Goal: Information Seeking & Learning: Learn about a topic

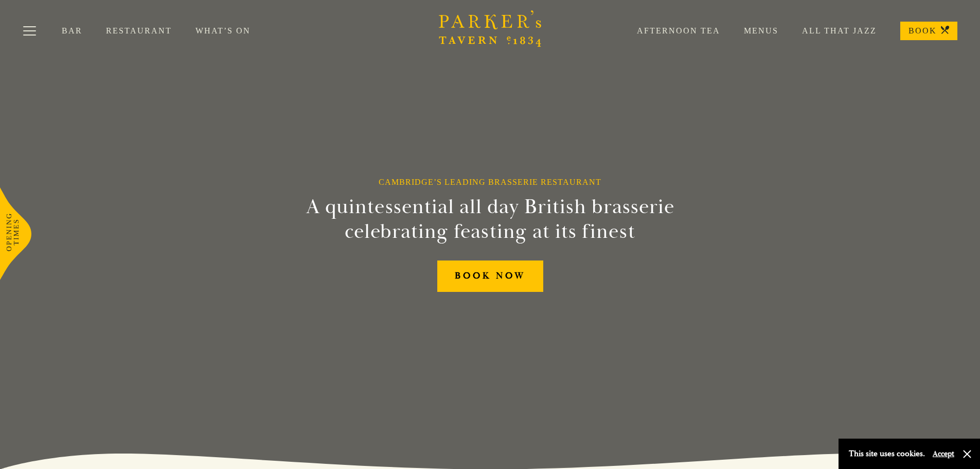
click at [126, 32] on link "Restaurant" at bounding box center [151, 31] width 90 height 10
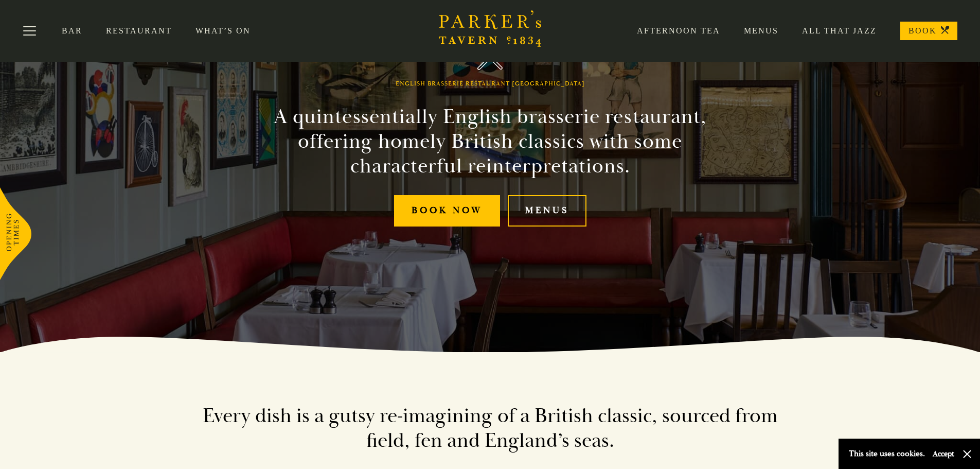
scroll to position [61, 0]
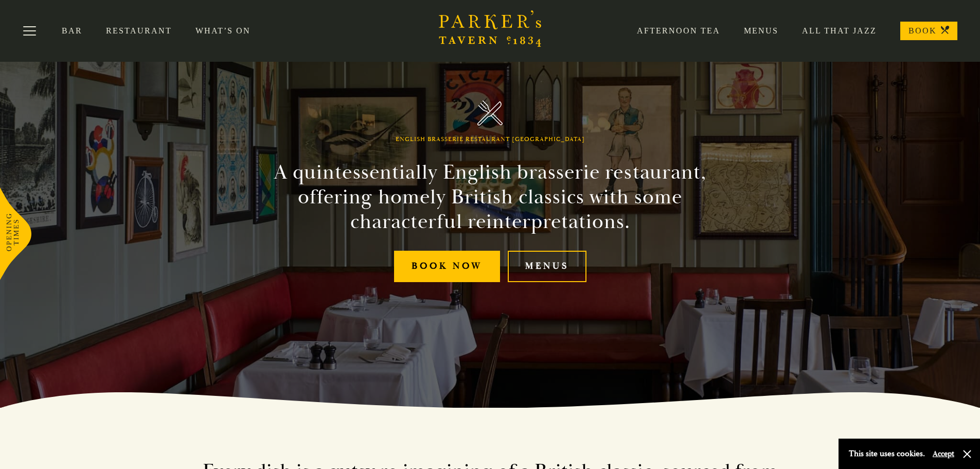
click at [70, 33] on link "Bar" at bounding box center [84, 31] width 44 height 10
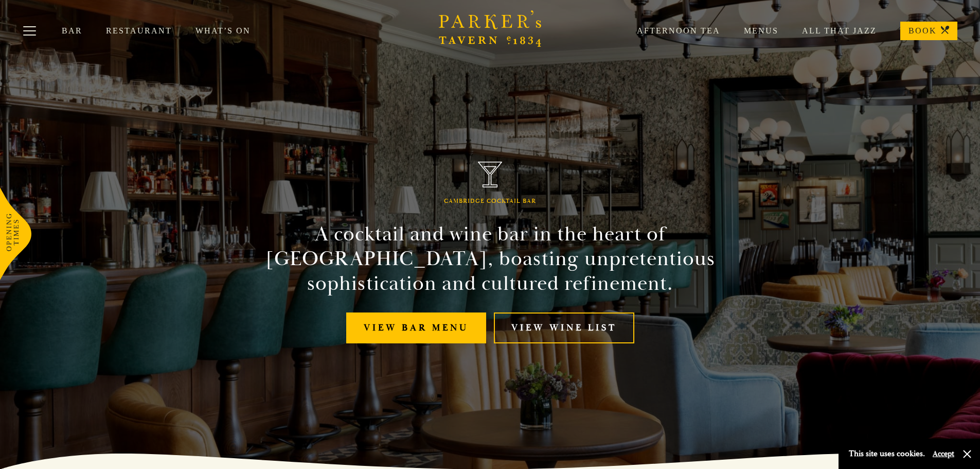
click at [204, 30] on link "What’s On" at bounding box center [234, 31] width 79 height 10
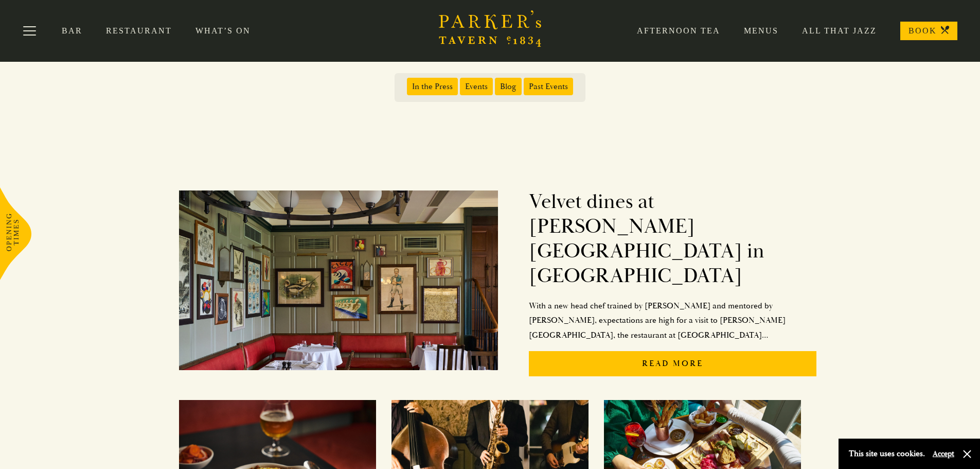
scroll to position [51, 0]
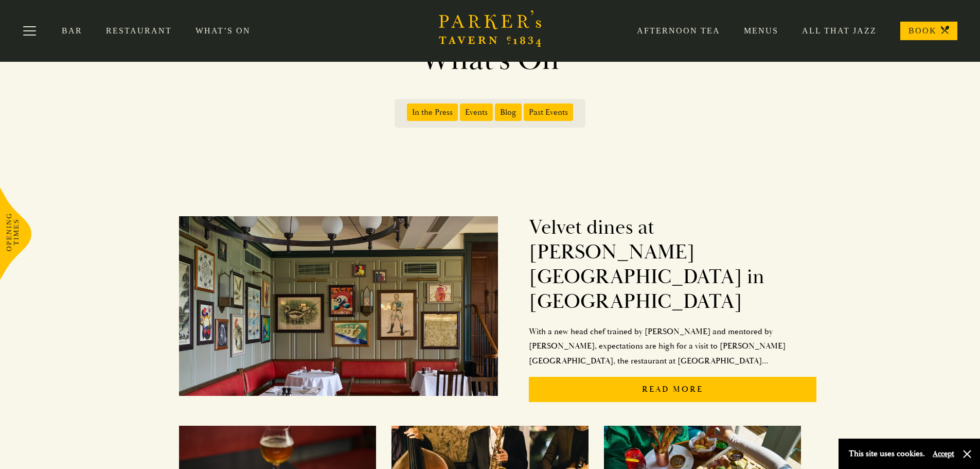
click at [437, 112] on span "In the Press" at bounding box center [432, 111] width 51 height 17
click at [409, 109] on input "In the Press" at bounding box center [409, 109] width 0 height 0
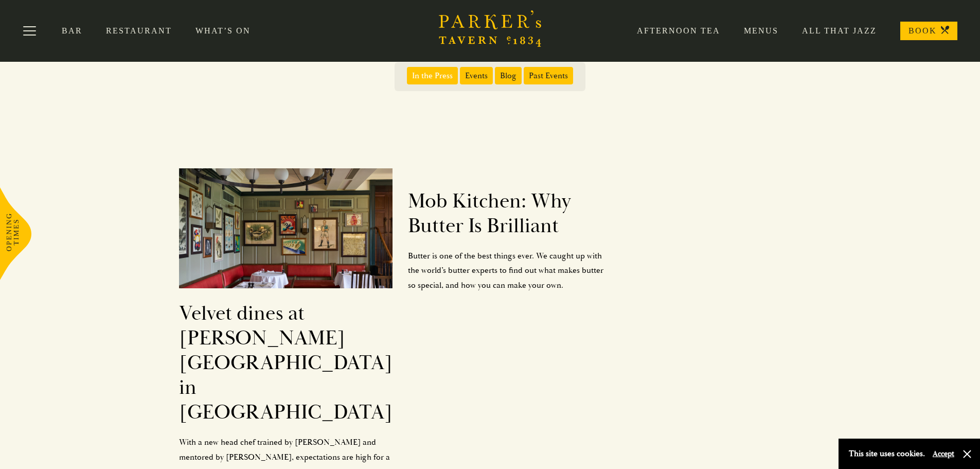
scroll to position [0, 0]
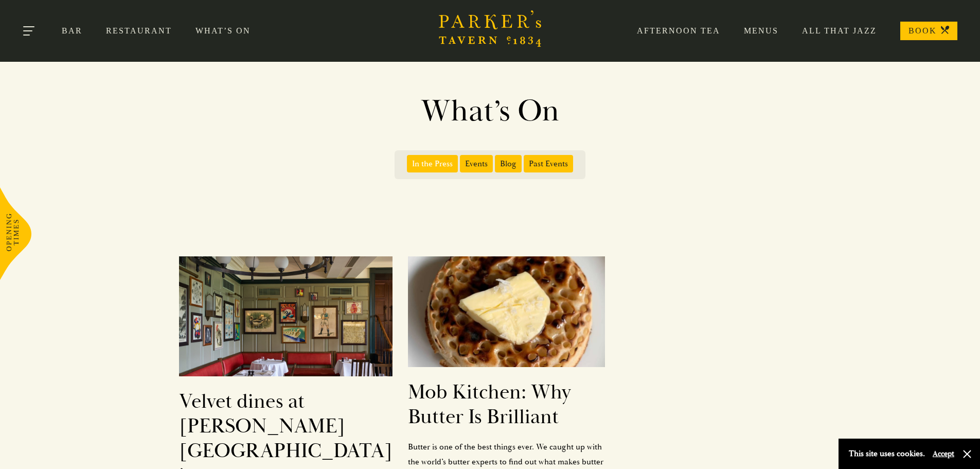
click at [34, 31] on button "Toggle navigation" at bounding box center [30, 33] width 44 height 44
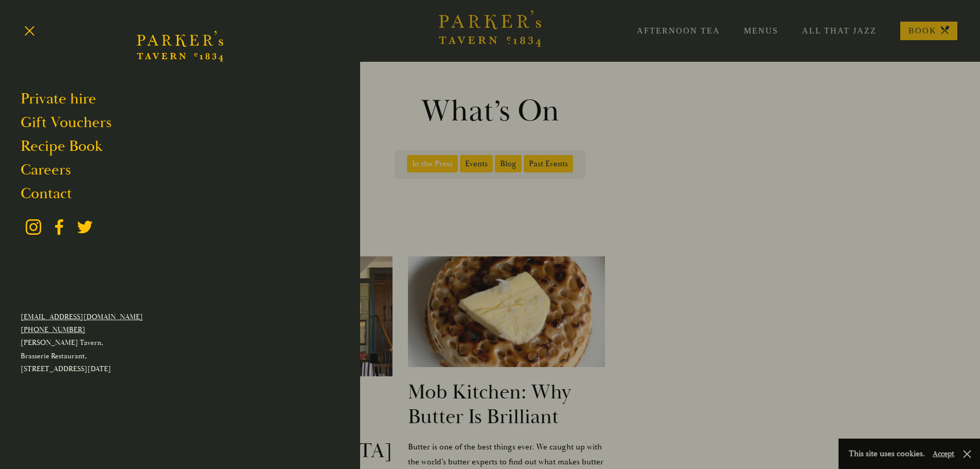
click at [763, 88] on div at bounding box center [490, 234] width 980 height 469
